Goal: Task Accomplishment & Management: Use online tool/utility

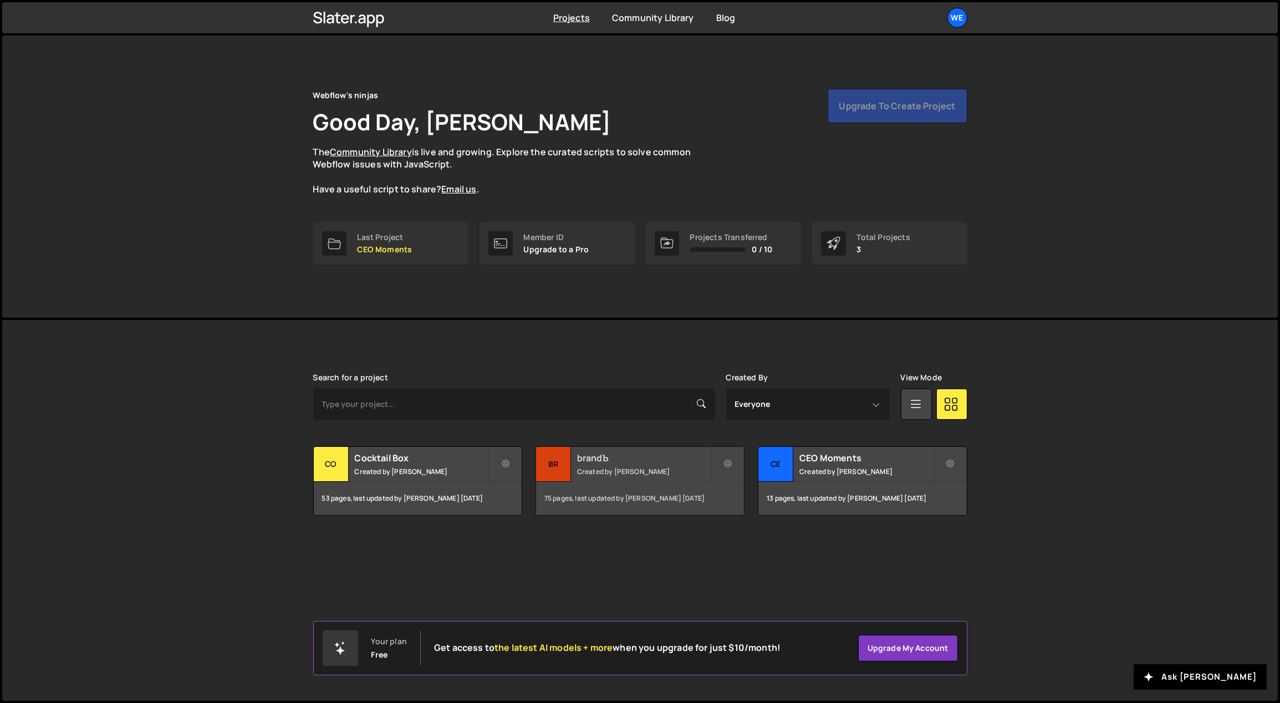
click at [594, 445] on h2 "brandЪ" at bounding box center [644, 458] width 134 height 12
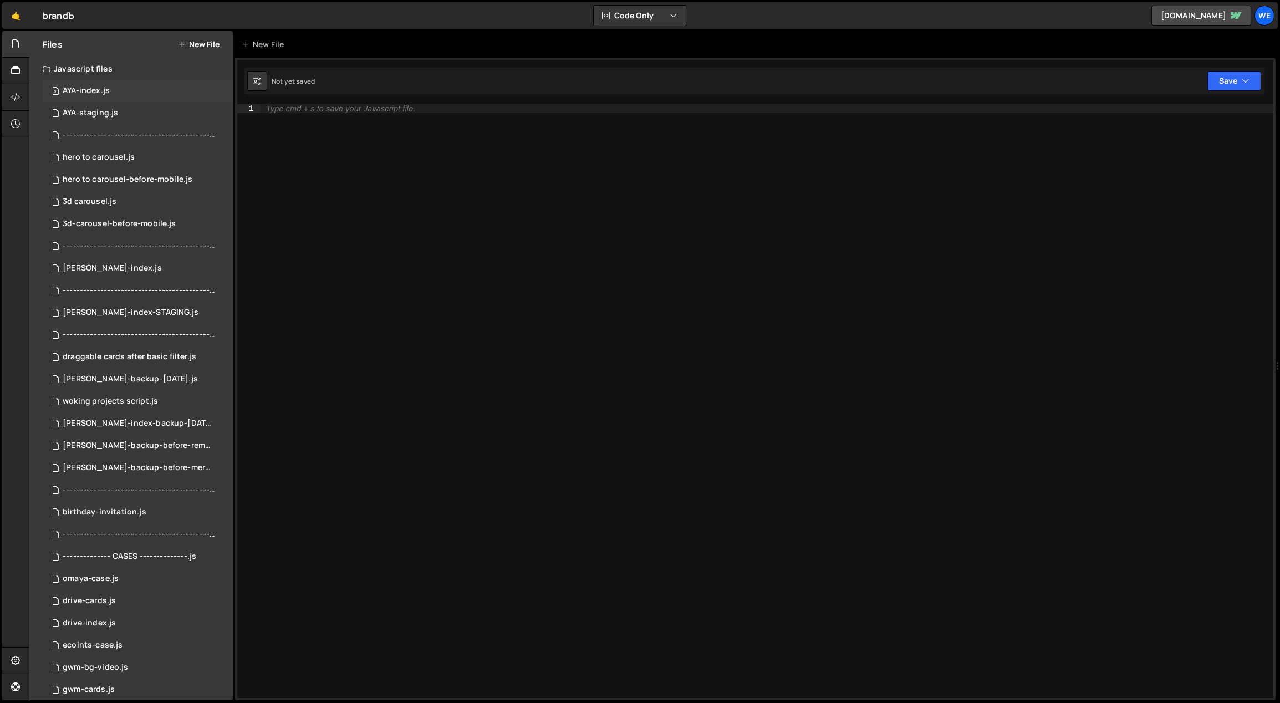
click at [131, 95] on div "0 AYA-index.js 0" at bounding box center [138, 91] width 190 height 22
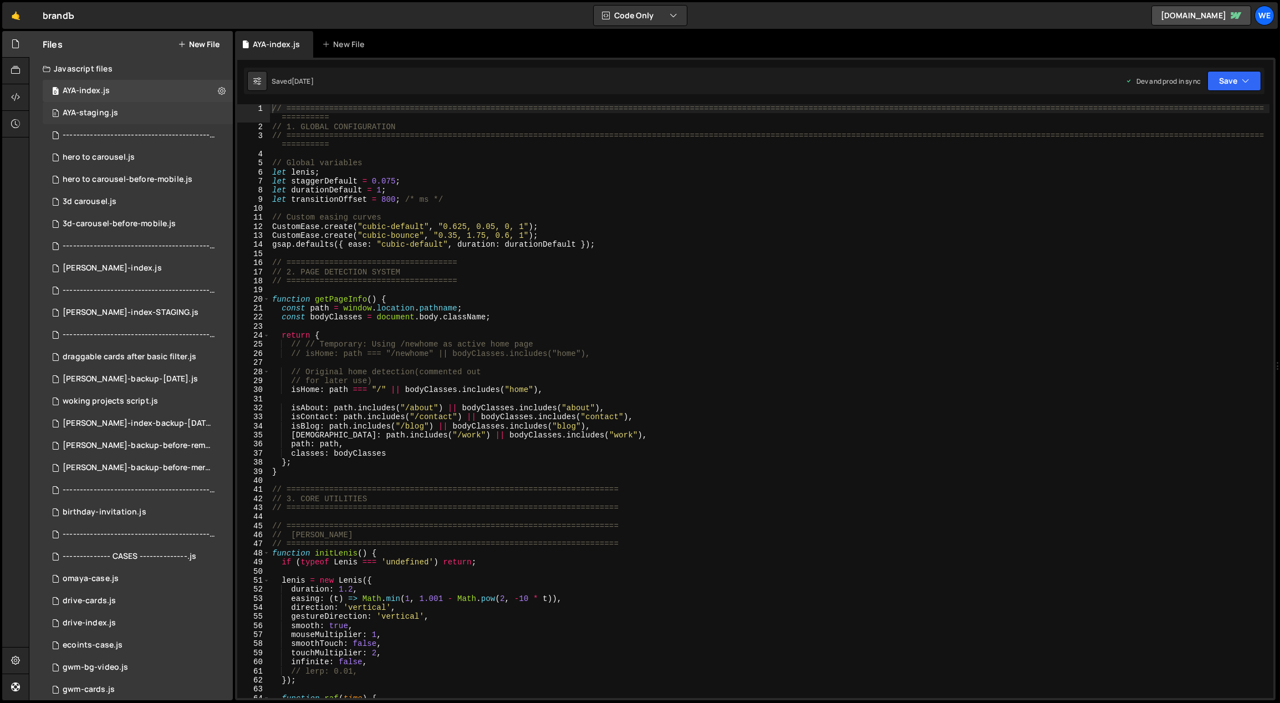
click at [125, 109] on div "0 AYA-staging.js 0" at bounding box center [138, 113] width 190 height 22
type textarea "gsap.defaults({ ease: "cubic-default", duration: durationDefault });"
click at [625, 241] on div "// ============================================================================…" at bounding box center [772, 414] width 996 height 621
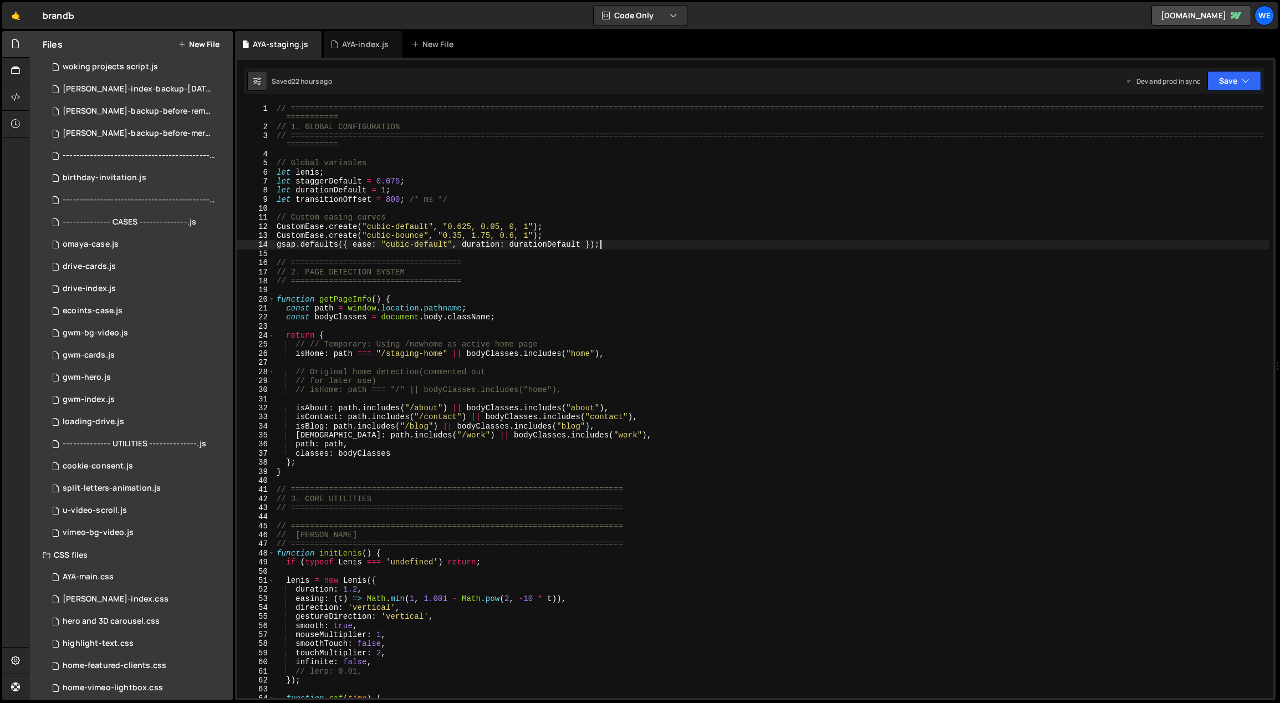
scroll to position [344, 0]
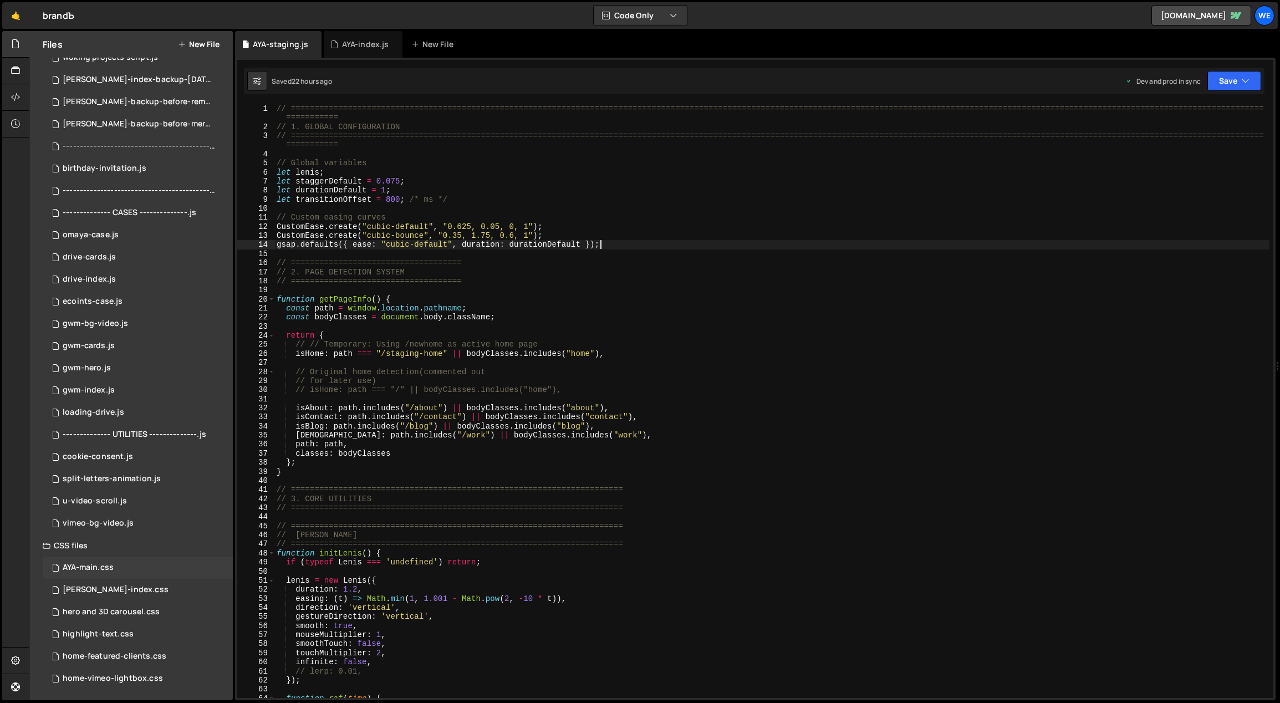
click at [113, 565] on div "AYA-main.css" at bounding box center [88, 568] width 51 height 10
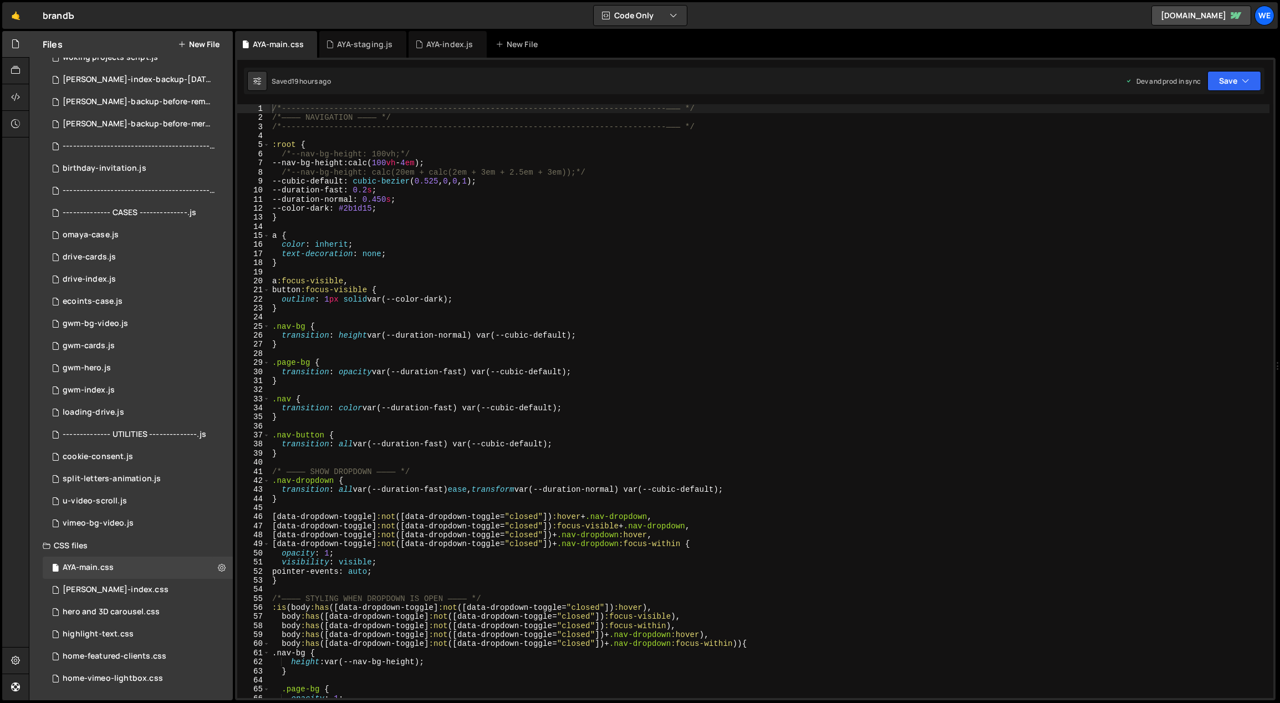
click at [536, 448] on div "/*-----------------------------------------------------------------------------…" at bounding box center [770, 410] width 1000 height 613
click at [597, 171] on div "/*-----------------------------------------------------------------------------…" at bounding box center [770, 410] width 1000 height 613
click at [534, 162] on div "/*-----------------------------------------------------------------------------…" at bounding box center [770, 410] width 1000 height 613
click at [618, 171] on div "/*-----------------------------------------------------------------------------…" at bounding box center [770, 410] width 1000 height 613
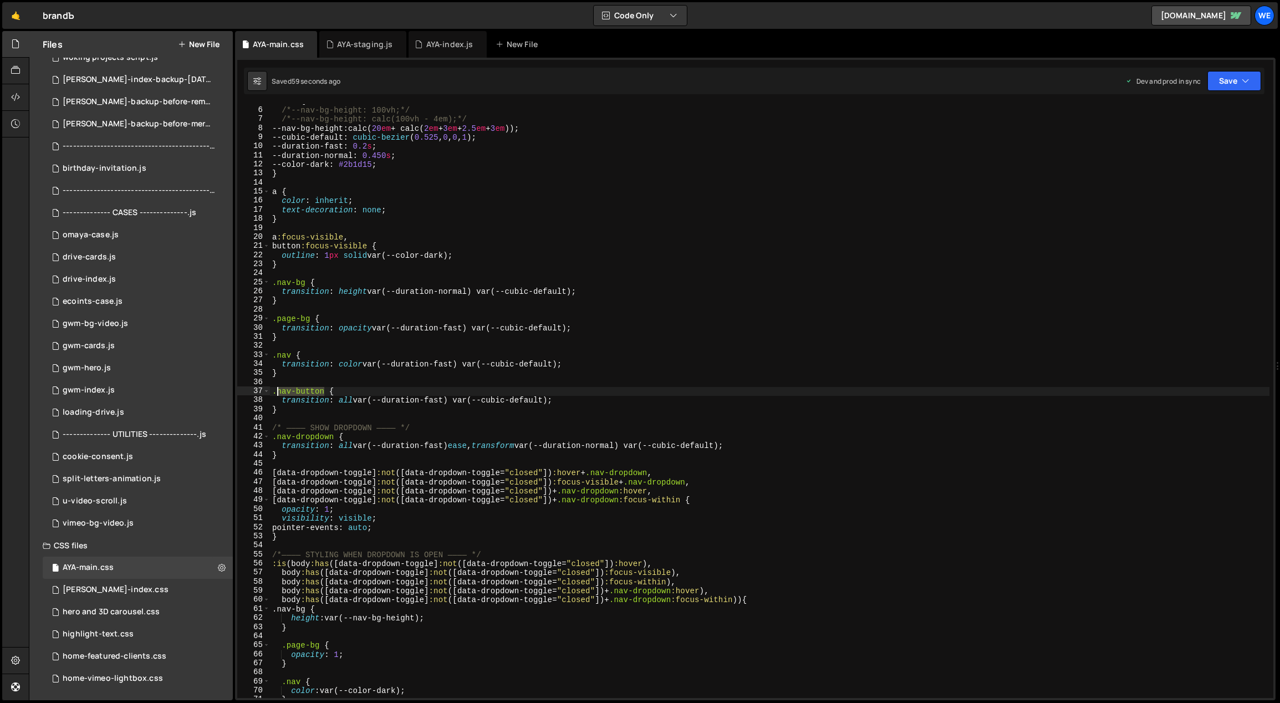
drag, startPoint x: 322, startPoint y: 389, endPoint x: 277, endPoint y: 394, distance: 45.2
click at [277, 394] on div ":root { /*--nav-bg-height: 100vh;*/ /*--nav-bg-height: calc(100vh - 4em);*/ --n…" at bounding box center [770, 402] width 1000 height 613
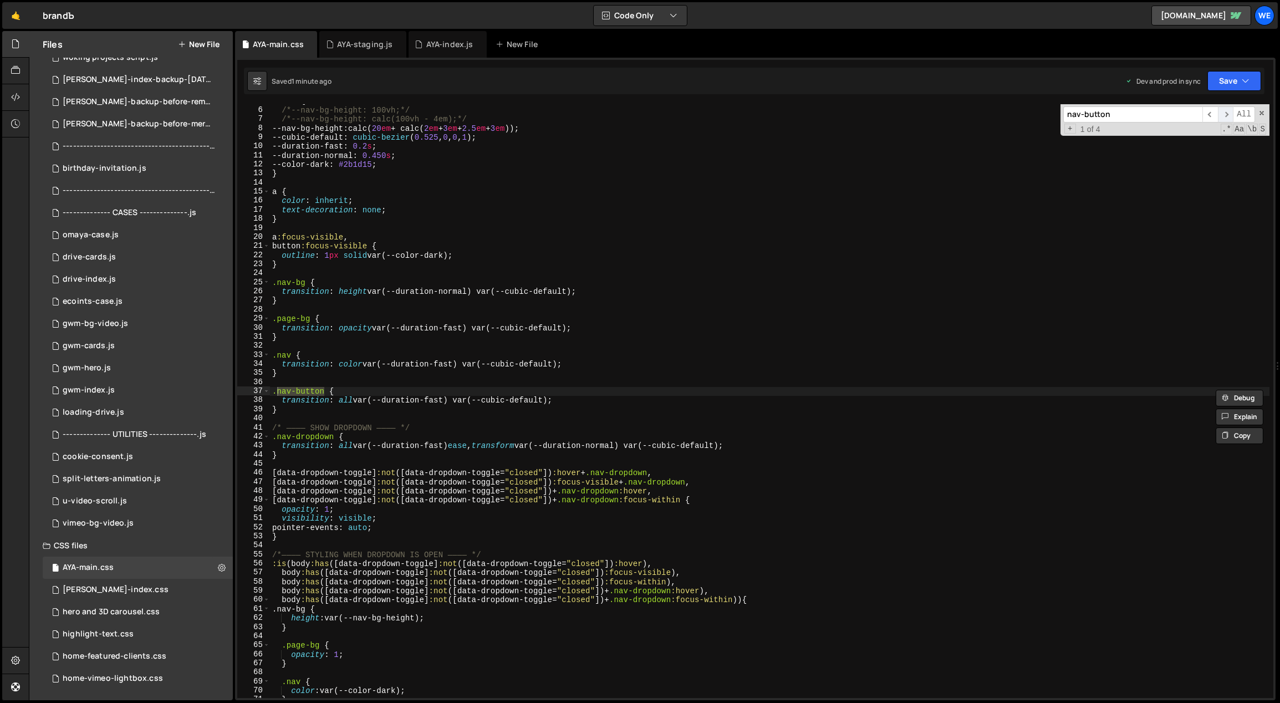
click at [1228, 111] on span "​" at bounding box center [1226, 114] width 16 height 16
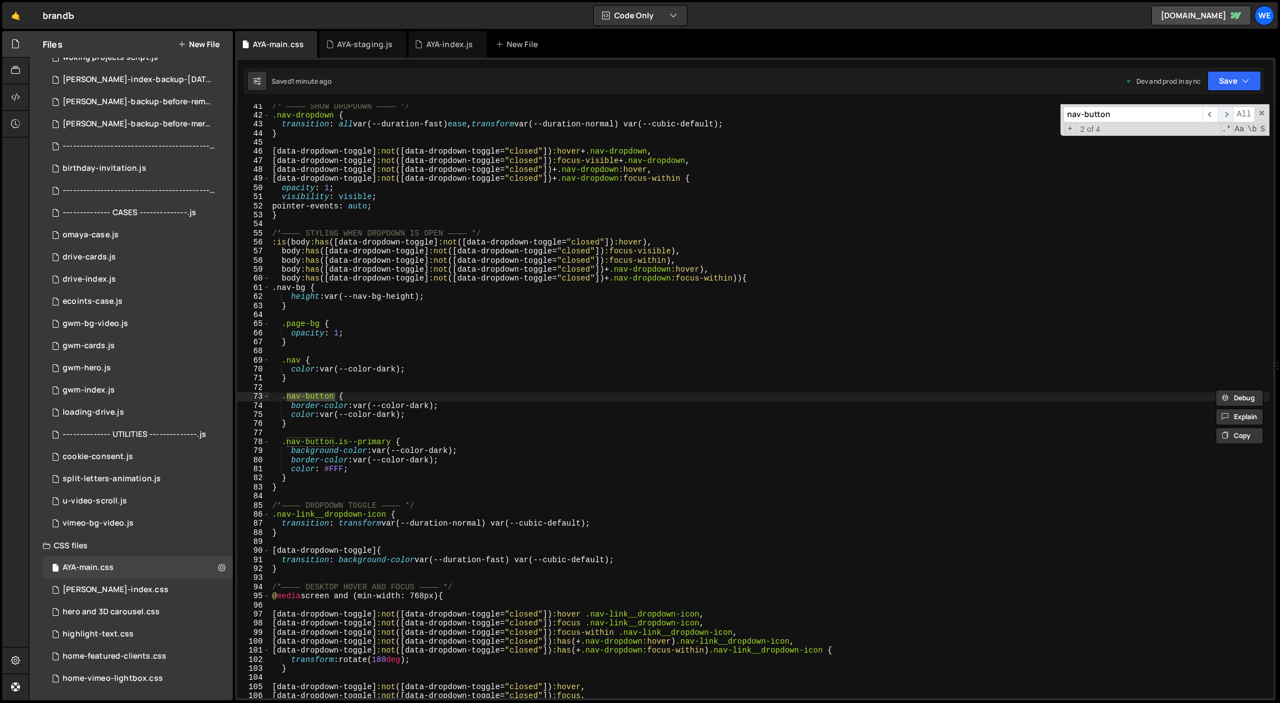
scroll to position [365, 0]
type textarea "color: var(--color-dark);"
click at [470, 419] on div "/* ———— SHOW DROPDOWN ———— */ .nav-dropdown { transition : all var(--duration-f…" at bounding box center [770, 408] width 1000 height 613
drag, startPoint x: 395, startPoint y: 369, endPoint x: 342, endPoint y: 371, distance: 53.2
click at [341, 370] on div "/* ———— SHOW DROPDOWN ———— */ .nav-dropdown { transition : all var(--duration-f…" at bounding box center [770, 408] width 1000 height 613
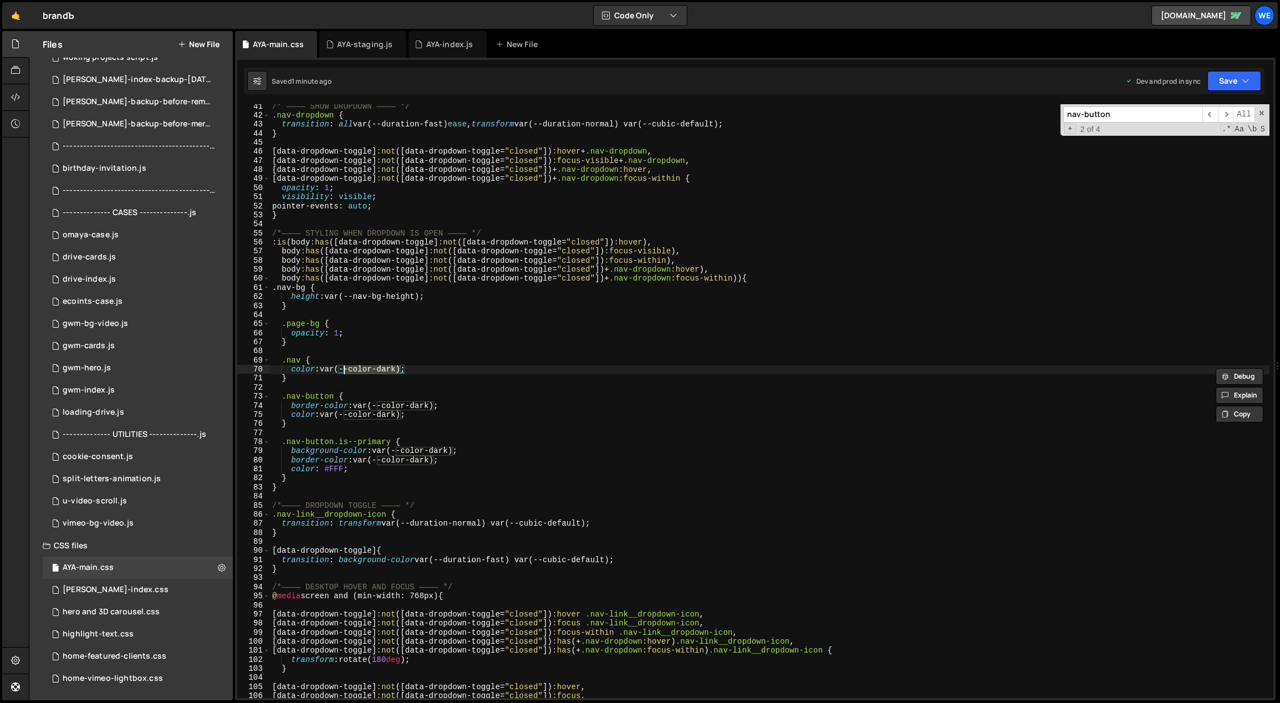
type input "--color-dark"
click at [1212, 109] on span "​" at bounding box center [1210, 114] width 16 height 16
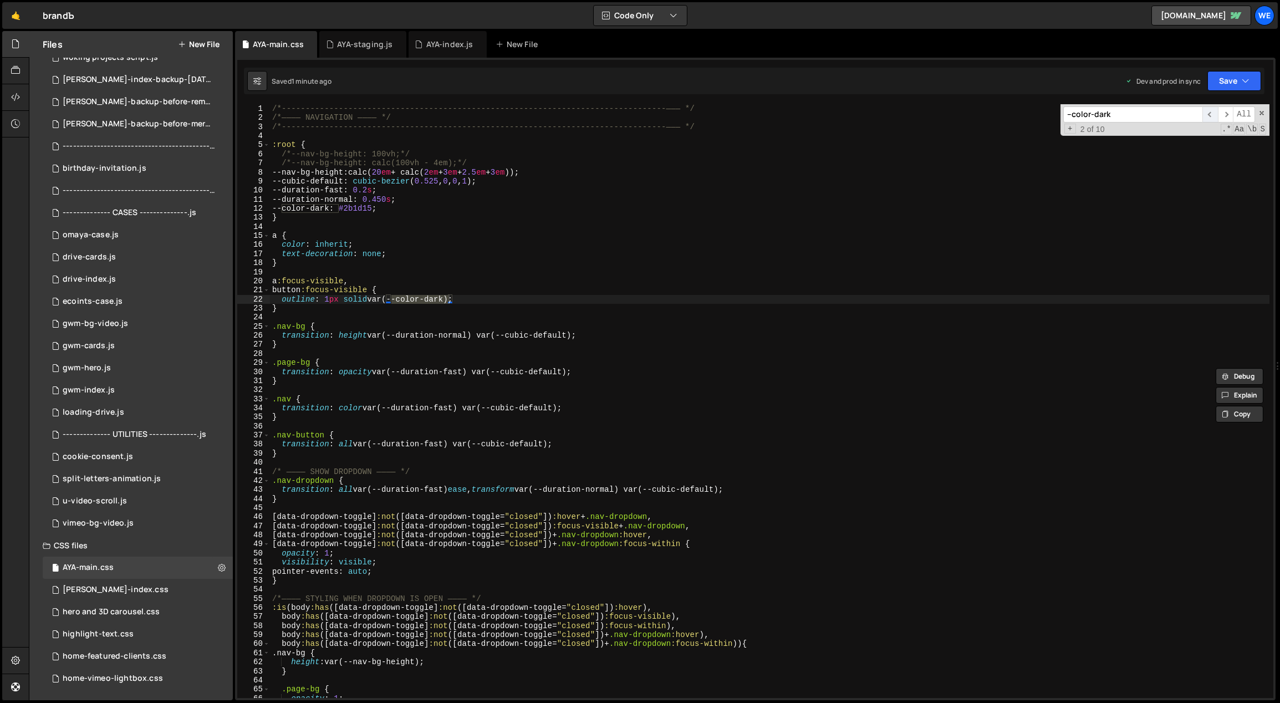
scroll to position [0, 0]
click at [1212, 109] on span "​" at bounding box center [1210, 114] width 16 height 16
click at [616, 241] on div "/*-----------------------------------------------------------------------------…" at bounding box center [770, 410] width 1000 height 613
drag, startPoint x: 383, startPoint y: 206, endPoint x: 355, endPoint y: 207, distance: 27.7
click at [355, 207] on div "/*-----------------------------------------------------------------------------…" at bounding box center [770, 410] width 1000 height 613
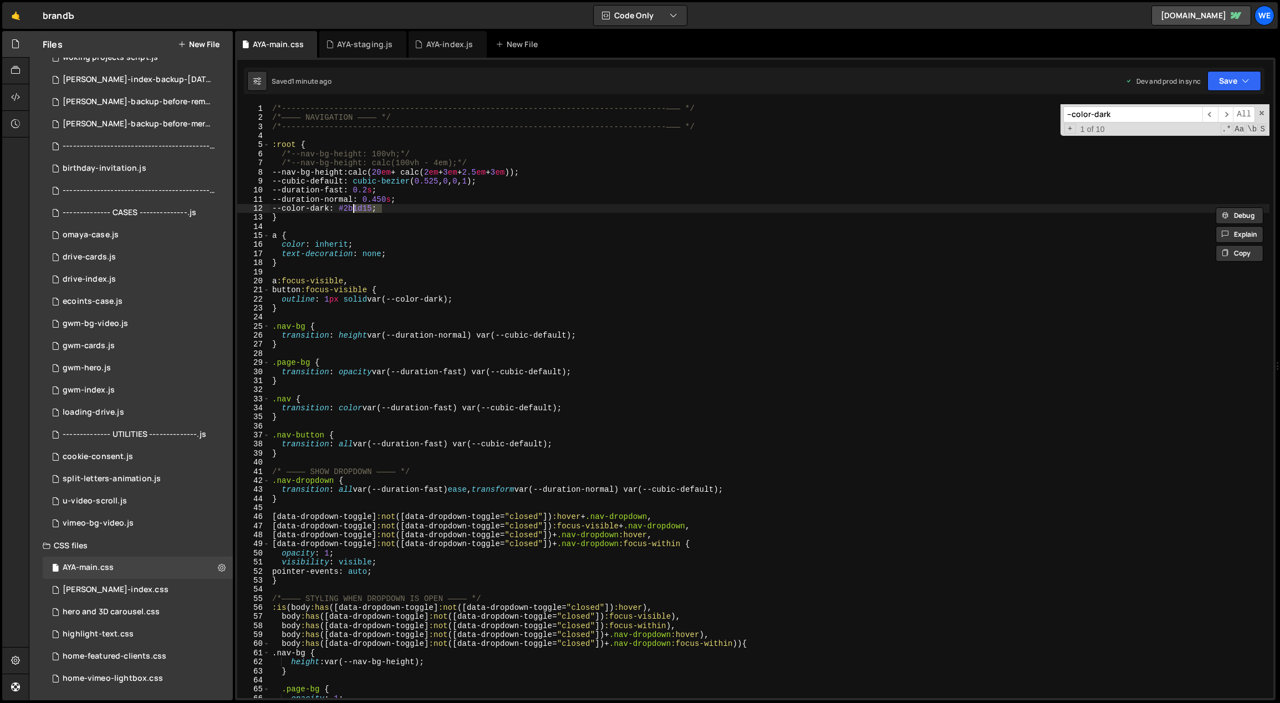
paste textarea "#303030"
click at [351, 208] on div "/*-----------------------------------------------------------------------------…" at bounding box center [770, 410] width 1000 height 613
type textarea "--color-dark: #303030;"
click at [480, 271] on div "/*-----------------------------------------------------------------------------…" at bounding box center [770, 410] width 1000 height 613
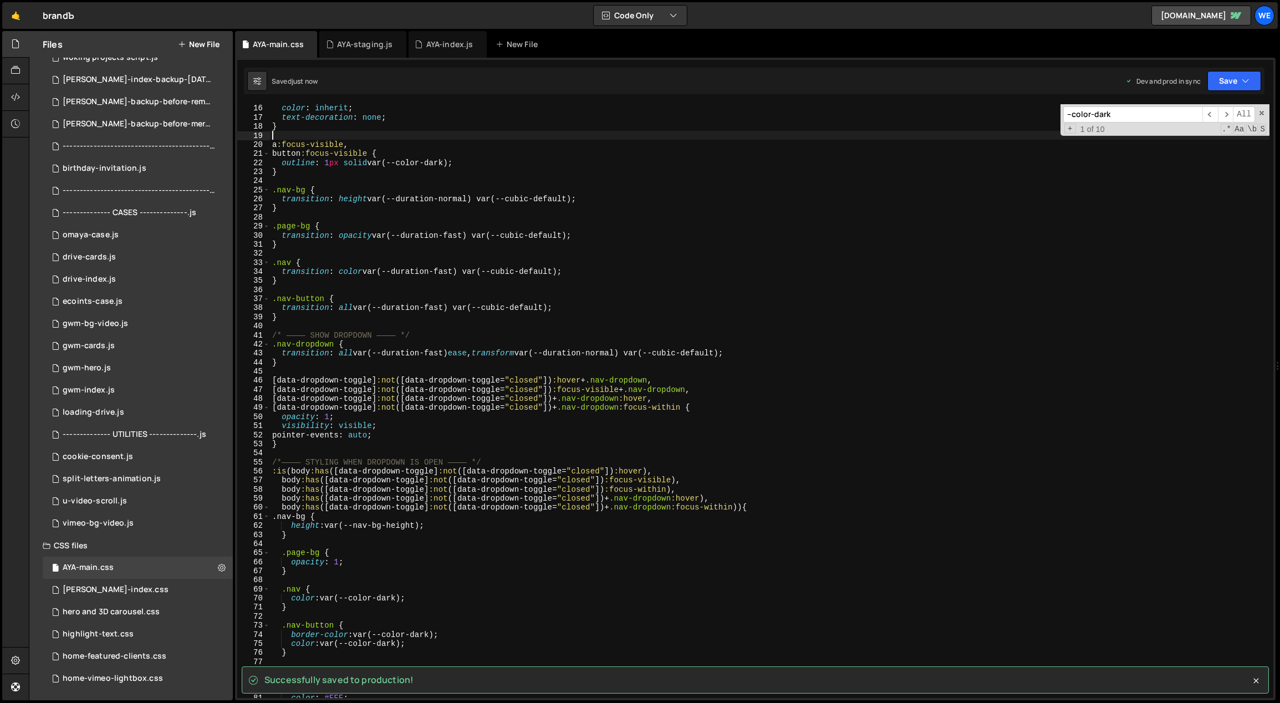
scroll to position [144, 0]
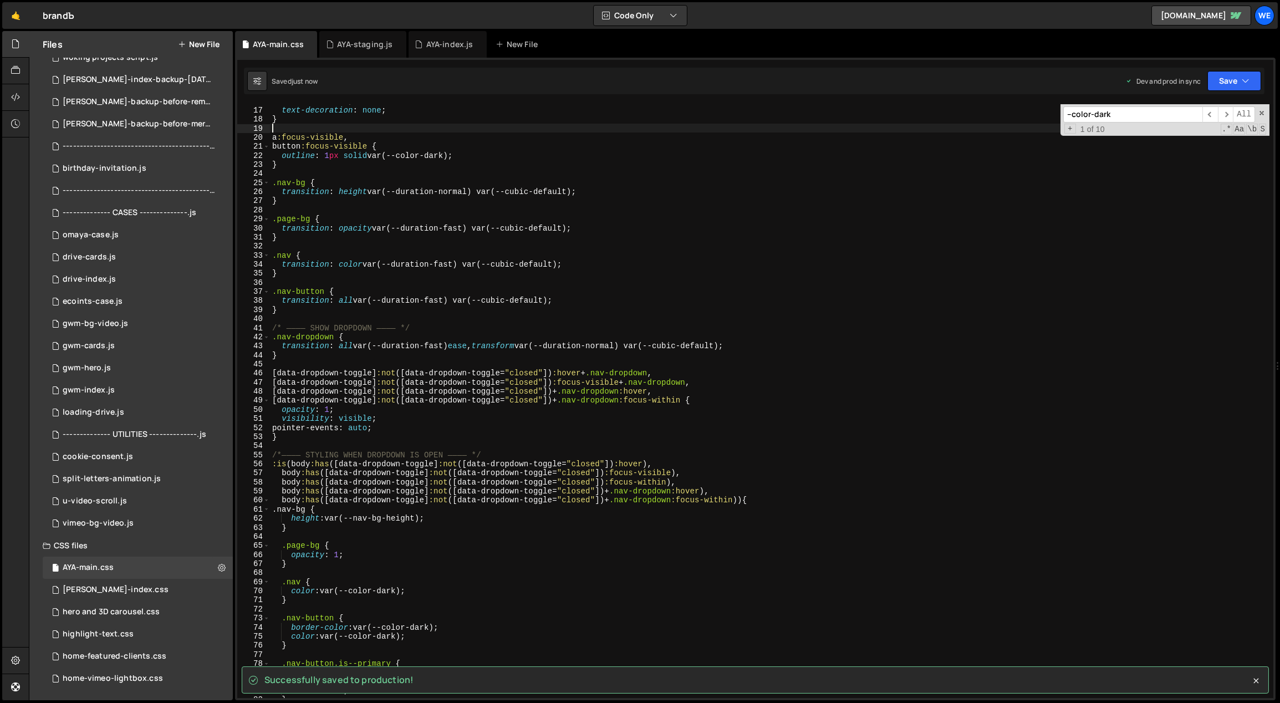
click at [511, 649] on div "color : inherit ; text-decoration : none ; } a :focus-visible , button :focus-v…" at bounding box center [770, 402] width 1000 height 613
type textarea "}"
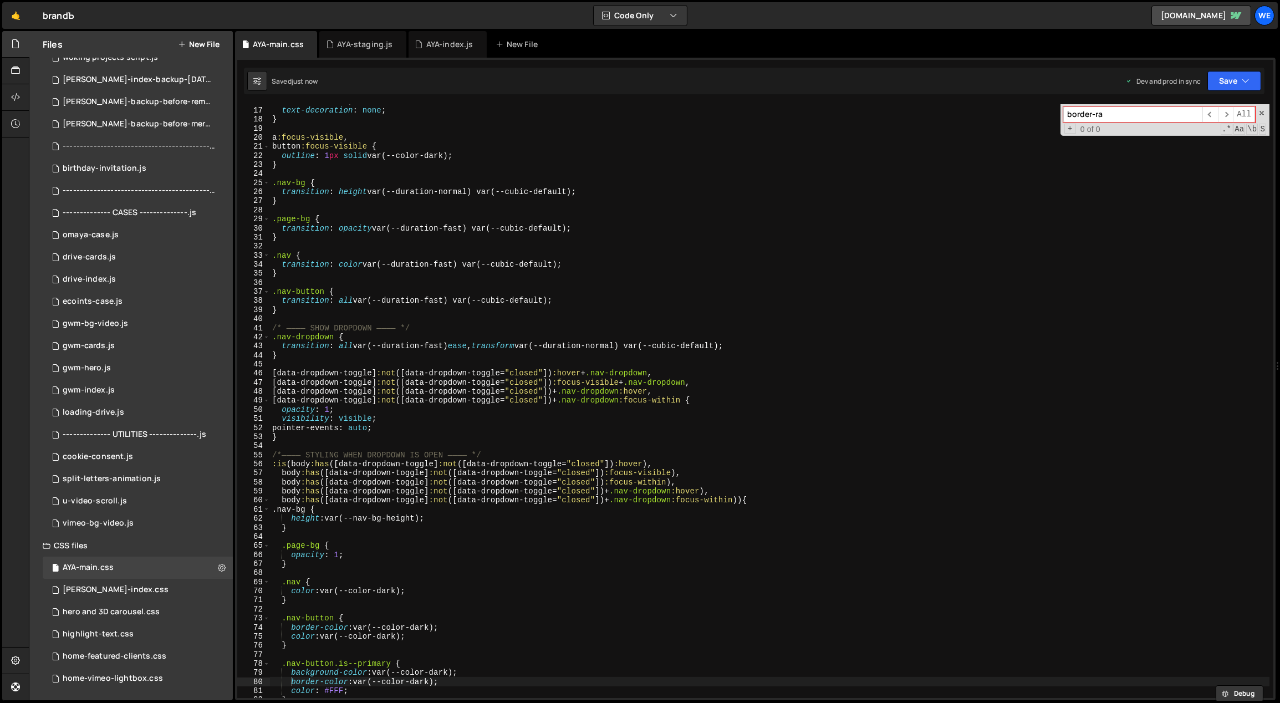
type input "border-rad"
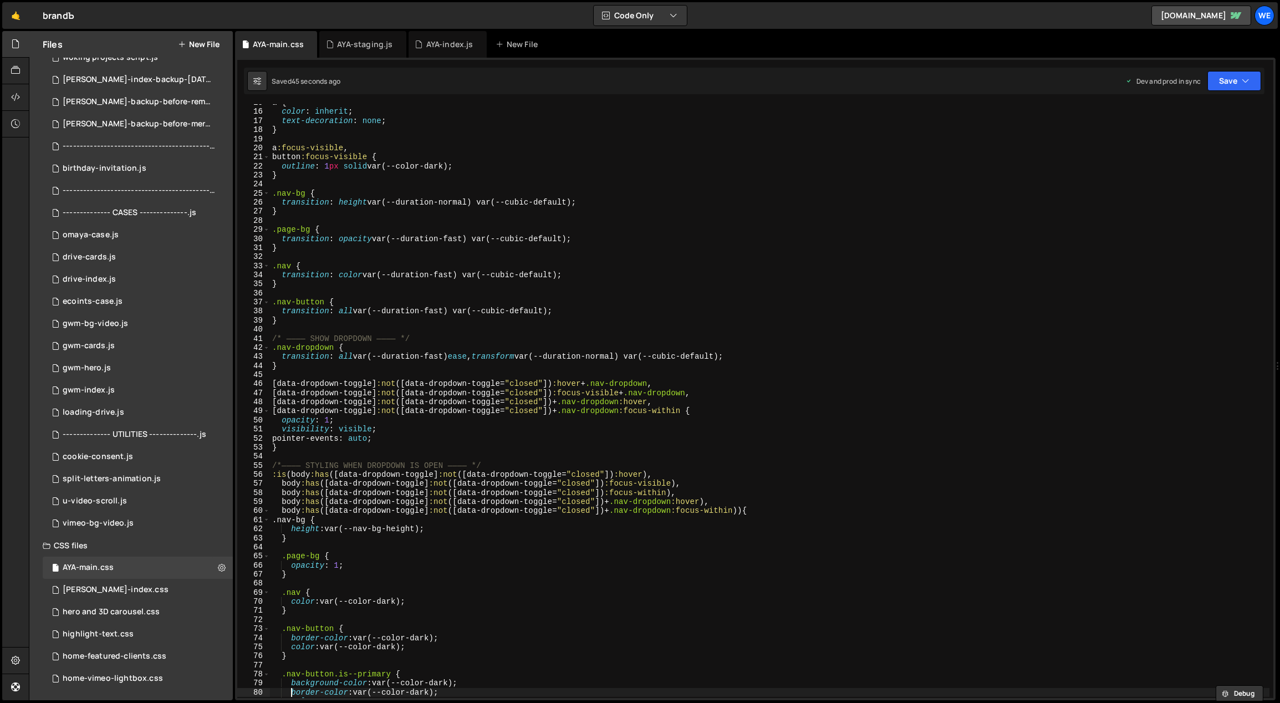
scroll to position [0, 0]
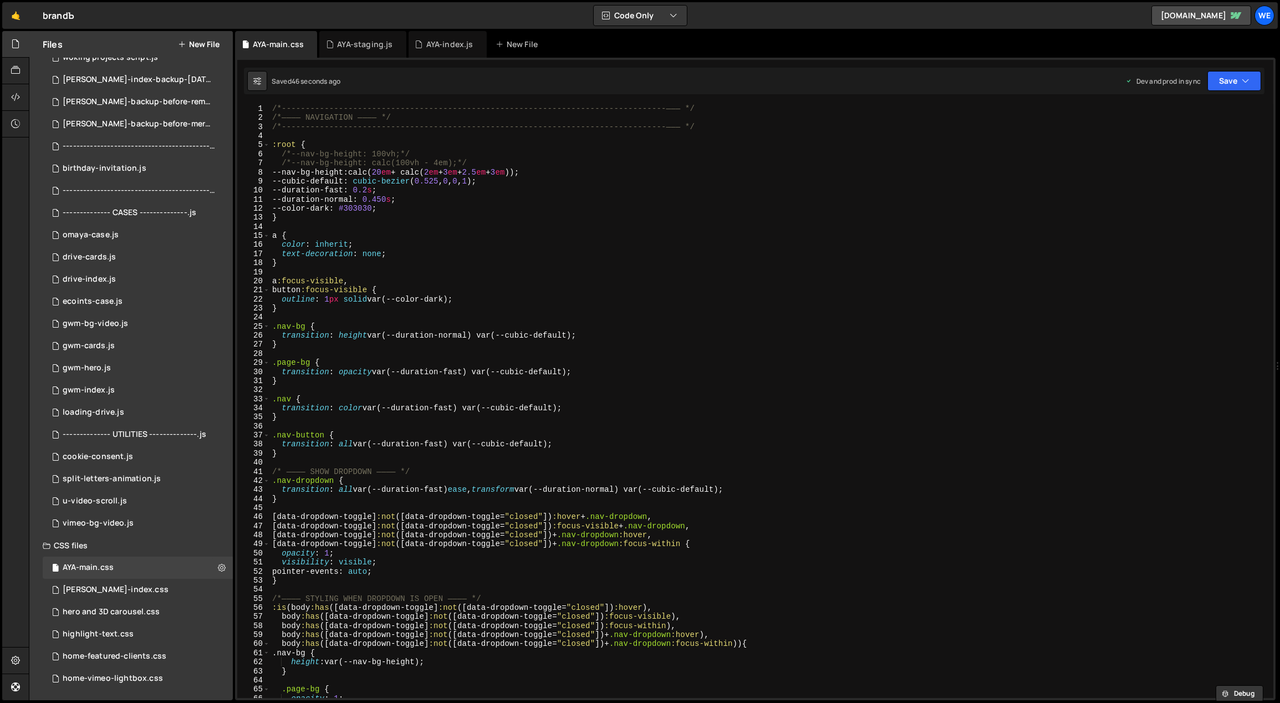
click at [419, 370] on div "/*-----------------------------------------------------------------------------…" at bounding box center [770, 410] width 1000 height 613
type textarea "transition: opacity var(--duration-fast) var(--cubic-default);"
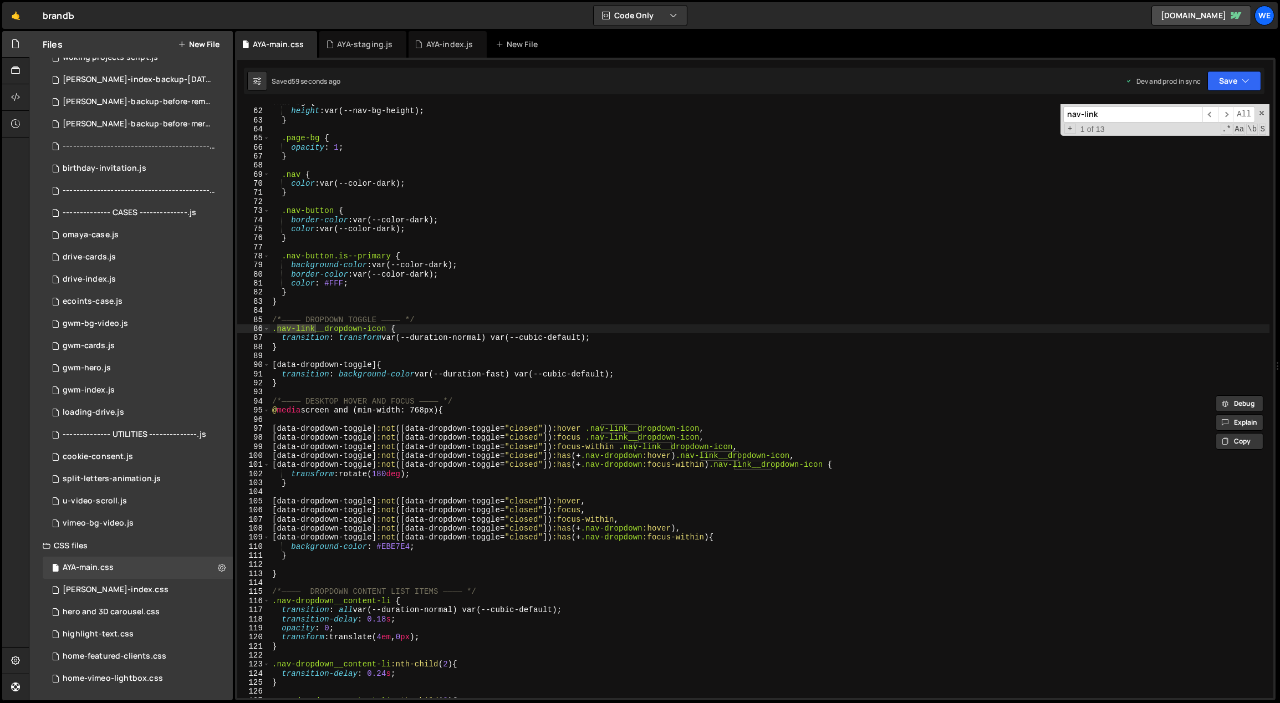
scroll to position [588, 0]
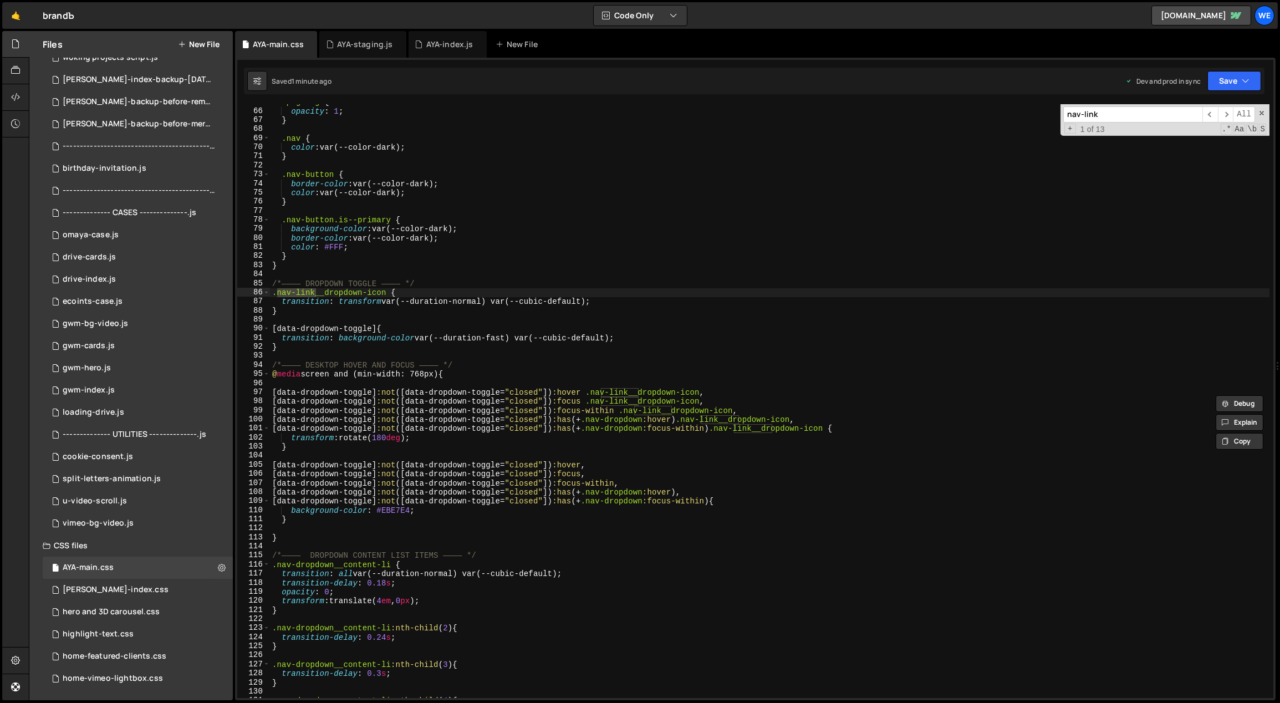
type input "nav-link"
type textarea "transition: background-color var(--duration-fast) var(--cubic-default);"
drag, startPoint x: 412, startPoint y: 338, endPoint x: 337, endPoint y: 341, distance: 75.5
click at [338, 339] on div ".page-bg { opacity : 1 ; } .nav { color : var(--color-dark) ; } .nav-button { b…" at bounding box center [770, 404] width 1000 height 613
type input "background-color"
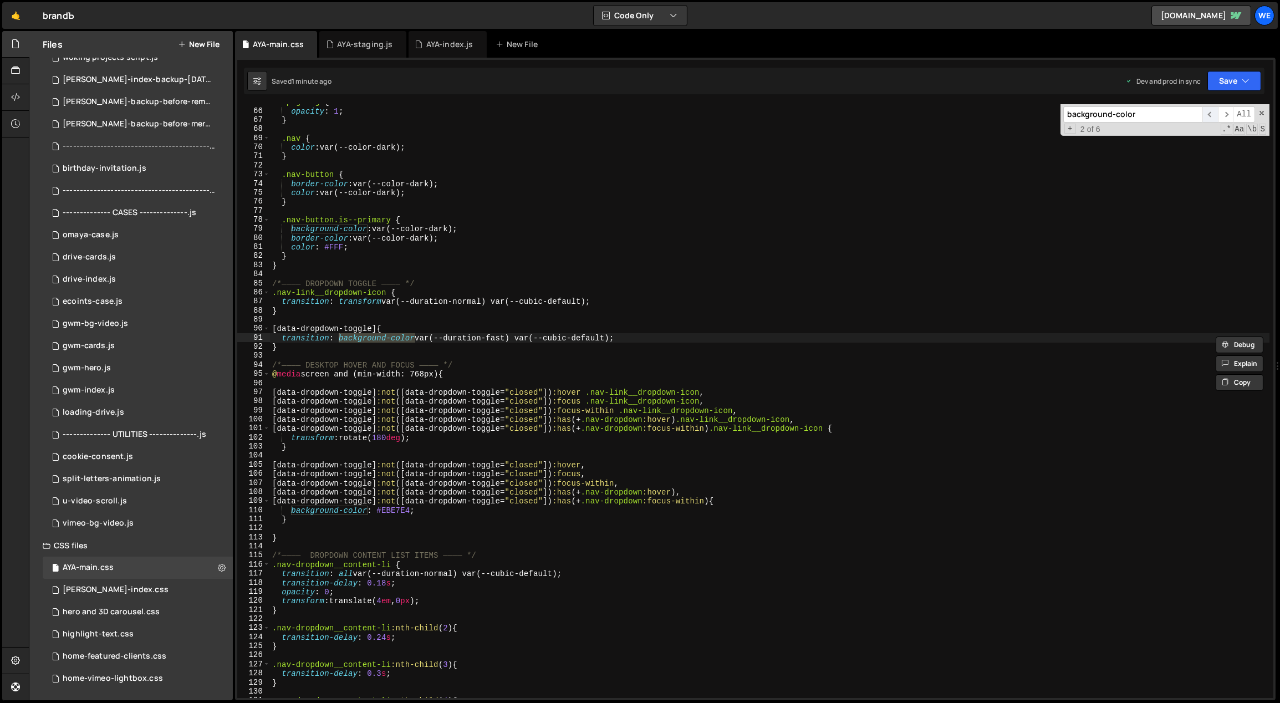
click at [1210, 113] on span "​" at bounding box center [1210, 114] width 16 height 16
click at [1226, 113] on span "​" at bounding box center [1226, 114] width 16 height 16
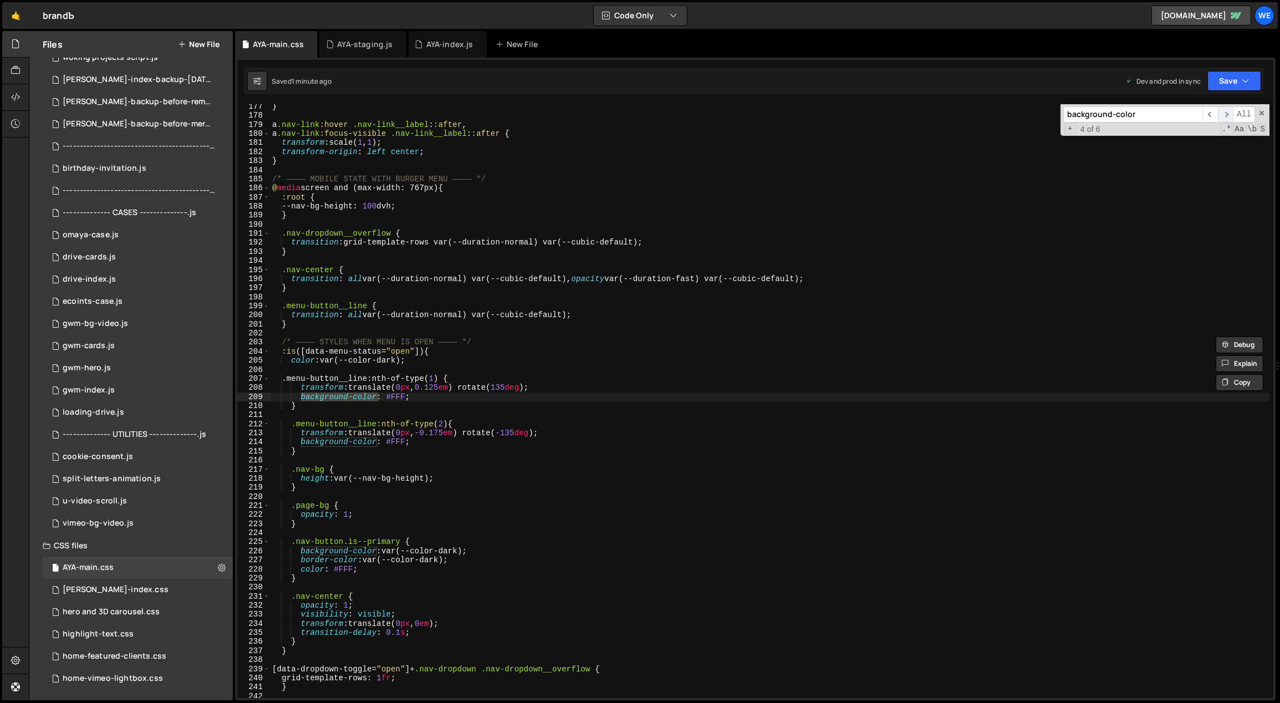
scroll to position [1598, 0]
click at [1226, 113] on span "​" at bounding box center [1226, 114] width 16 height 16
click at [473, 463] on div "} a .nav-link :hover .nav-link__label : :after , a .nav-link :focus-visible .na…" at bounding box center [770, 408] width 1000 height 613
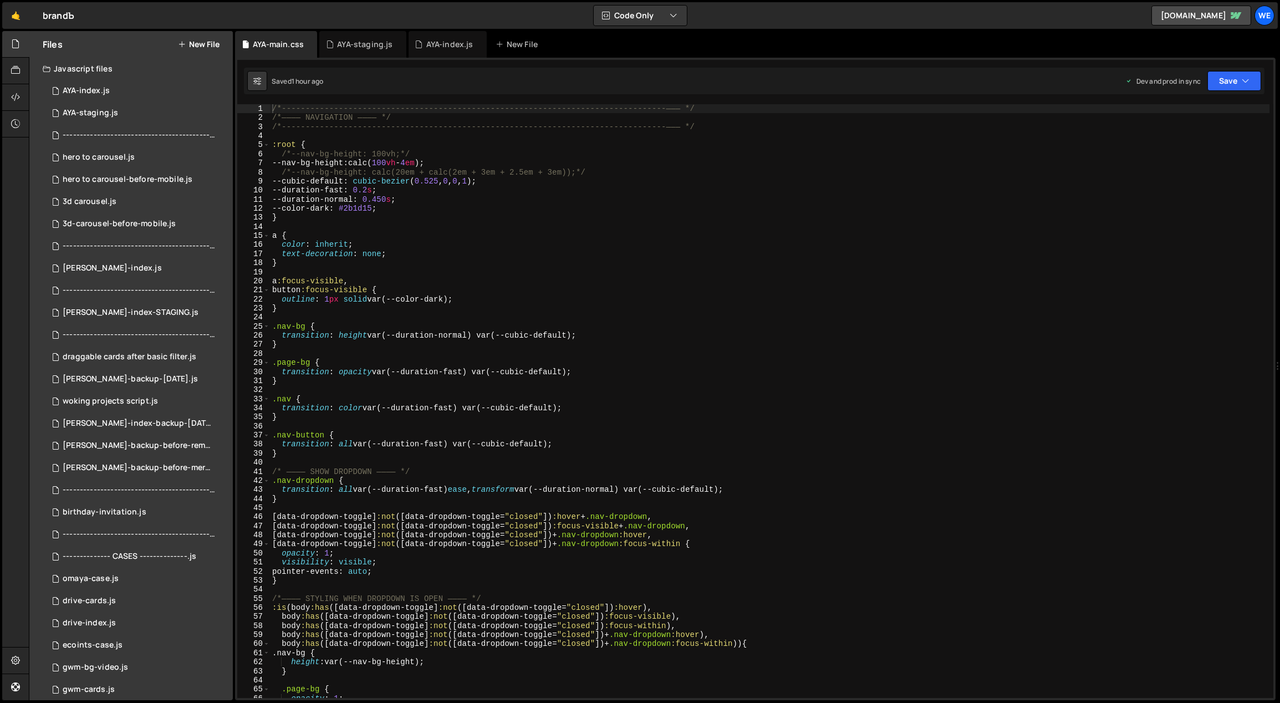
type textarea "color: inherit;"
click at [723, 249] on div "/*-----------------------------------------------------------------------------…" at bounding box center [770, 410] width 1000 height 613
